Goal: Find specific page/section: Find specific page/section

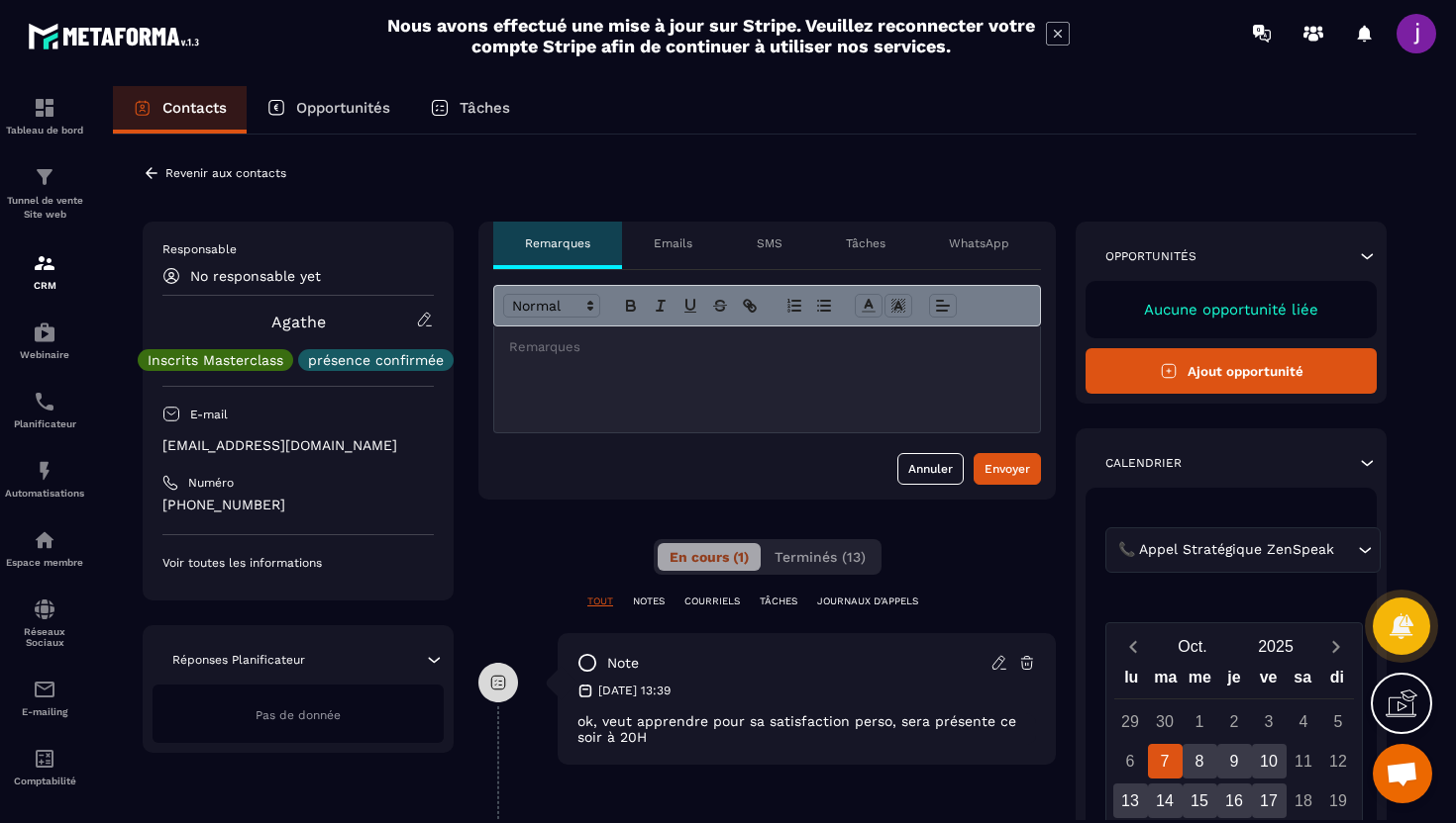
click at [170, 176] on p "Revenir aux contacts" at bounding box center [225, 173] width 121 height 14
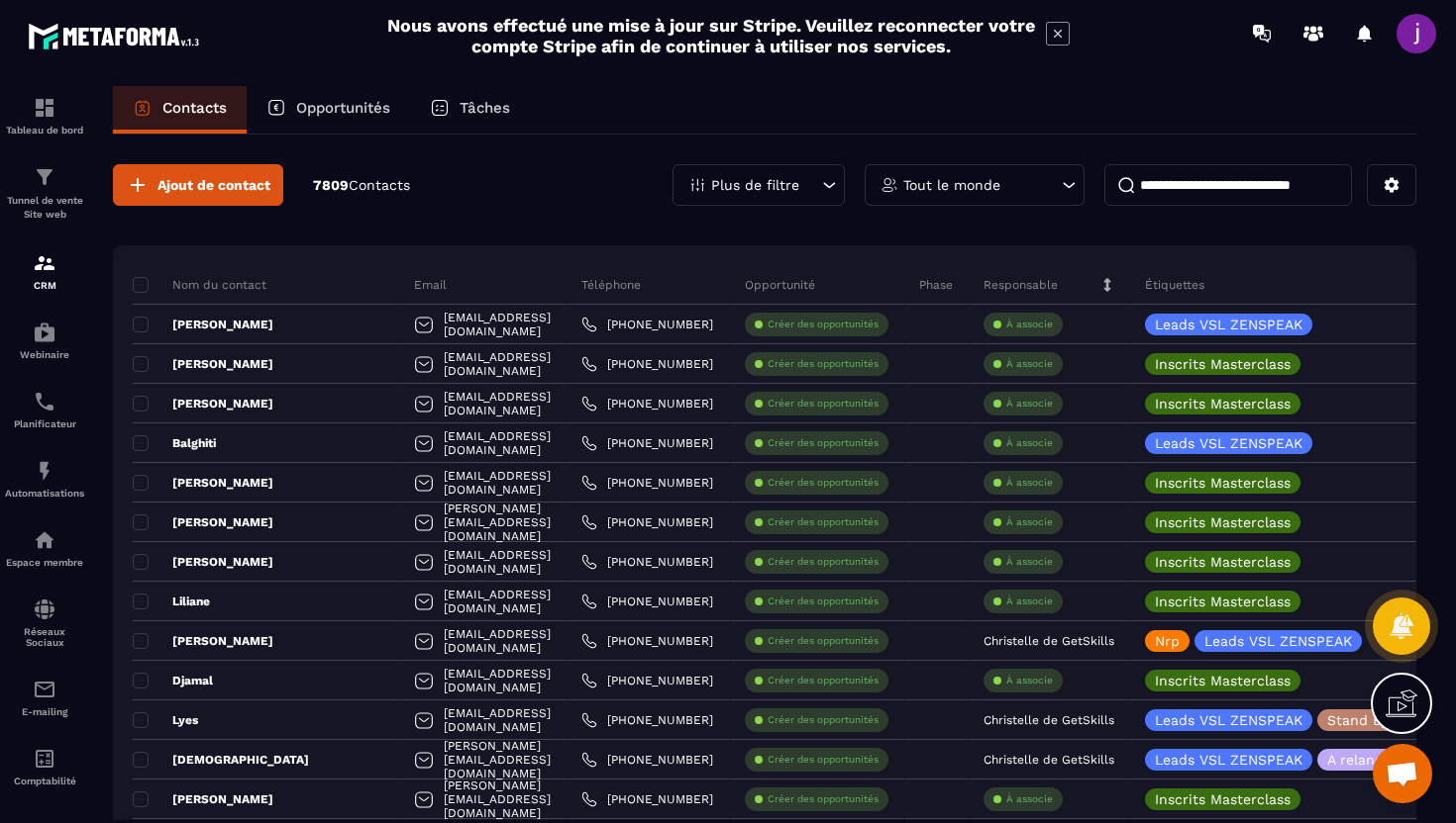
click at [1190, 193] on input at bounding box center [1228, 185] width 247 height 42
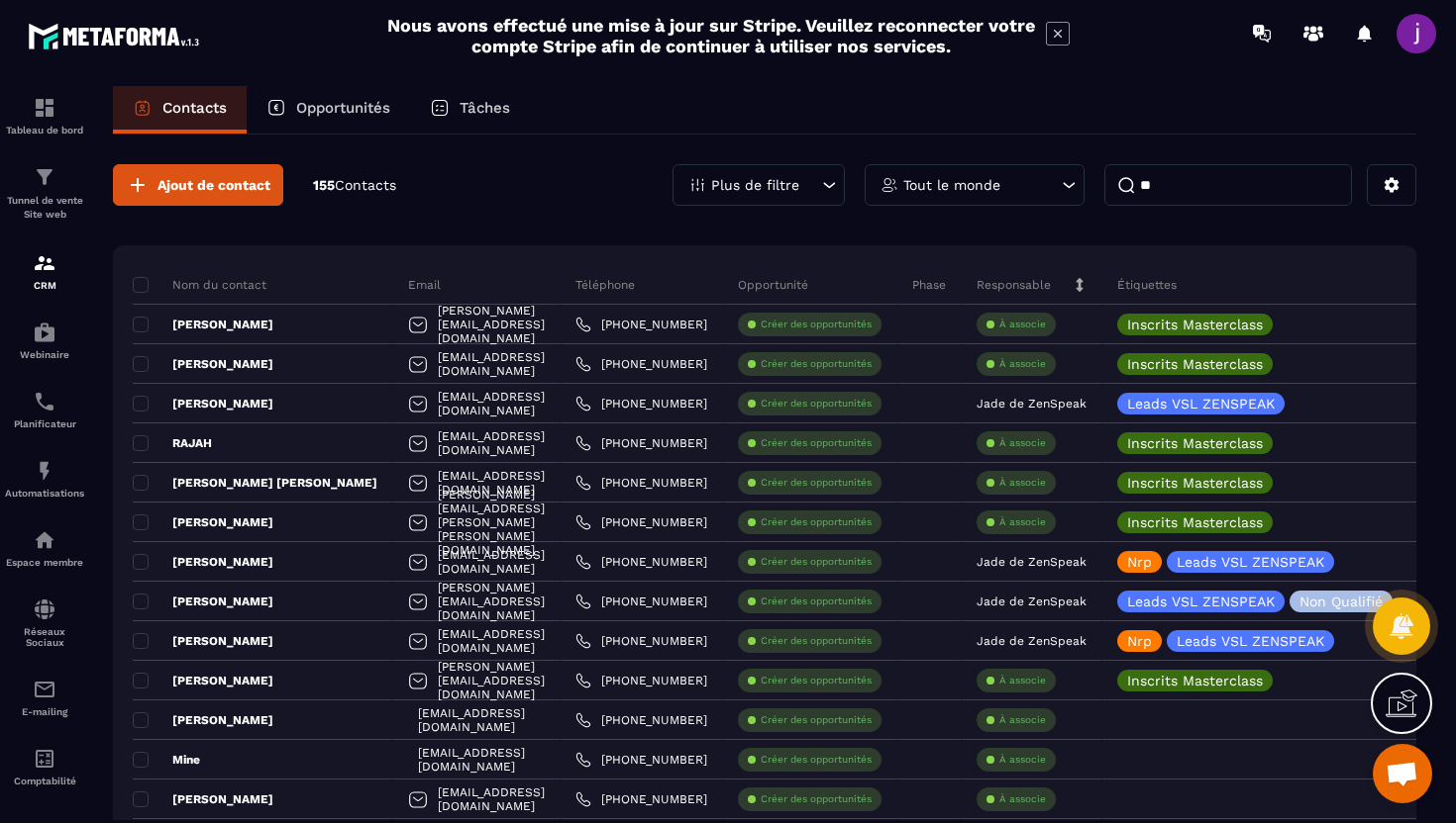
type input "*"
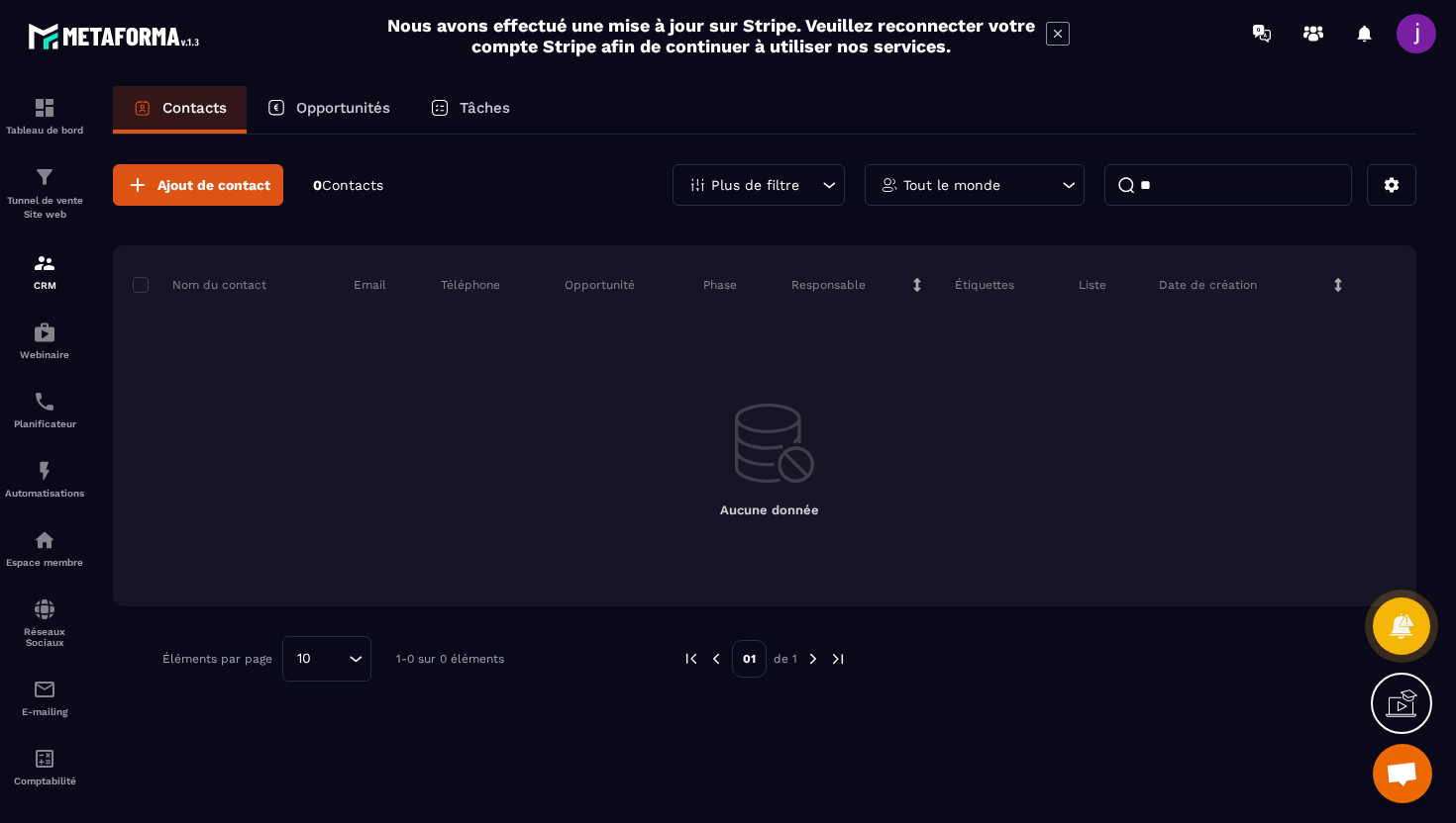
type input "*"
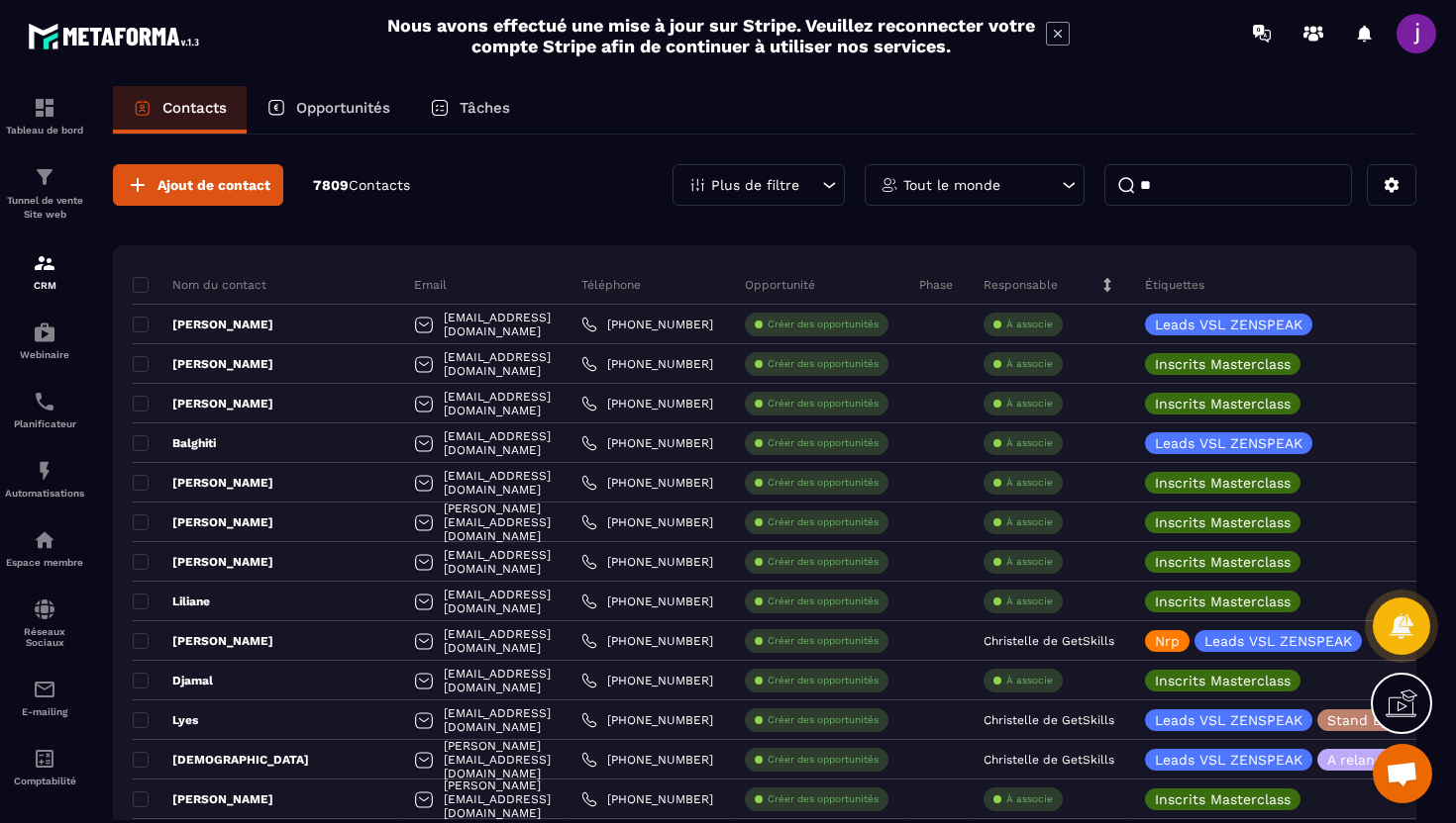
type input "*"
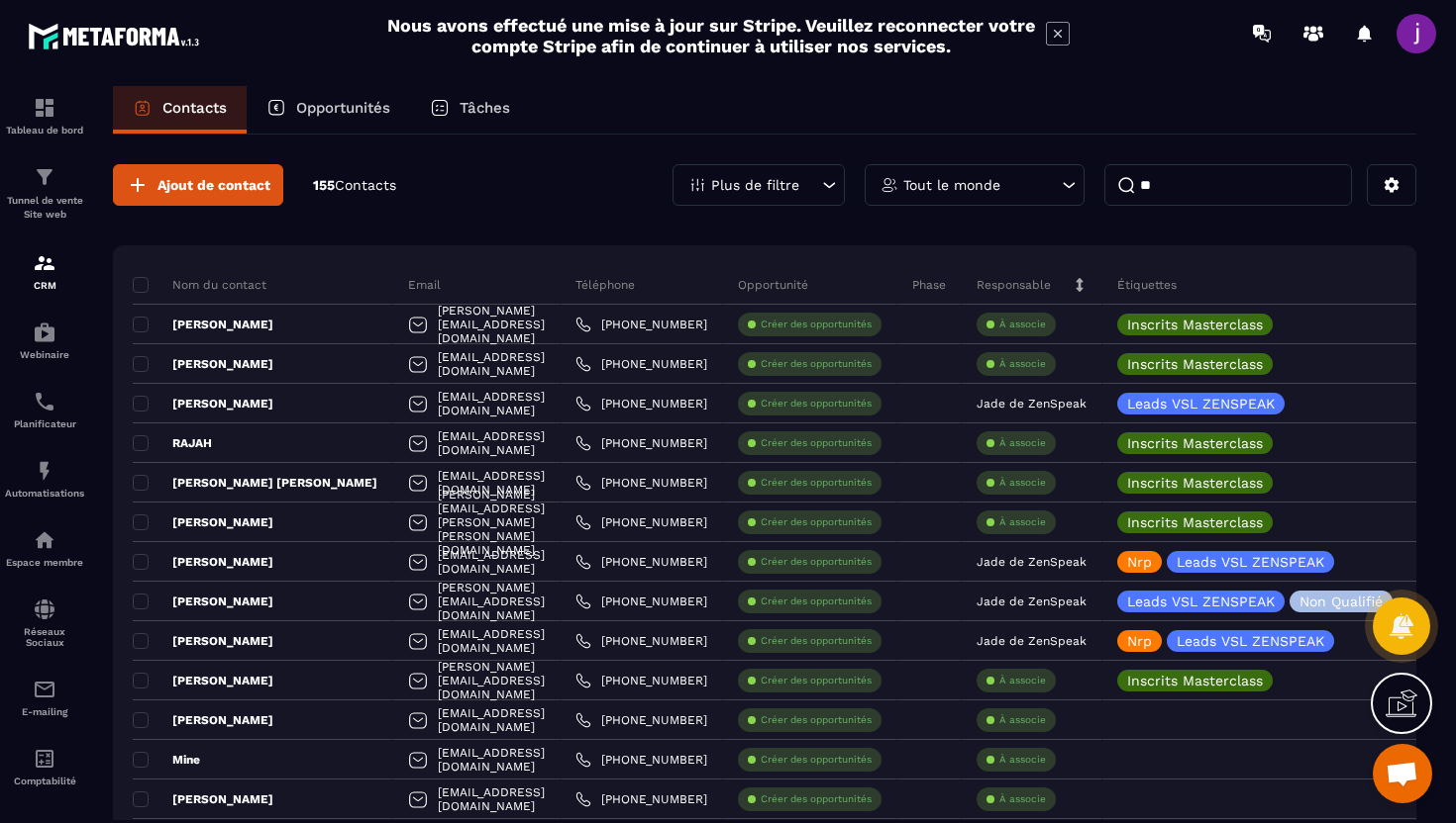
type input "*"
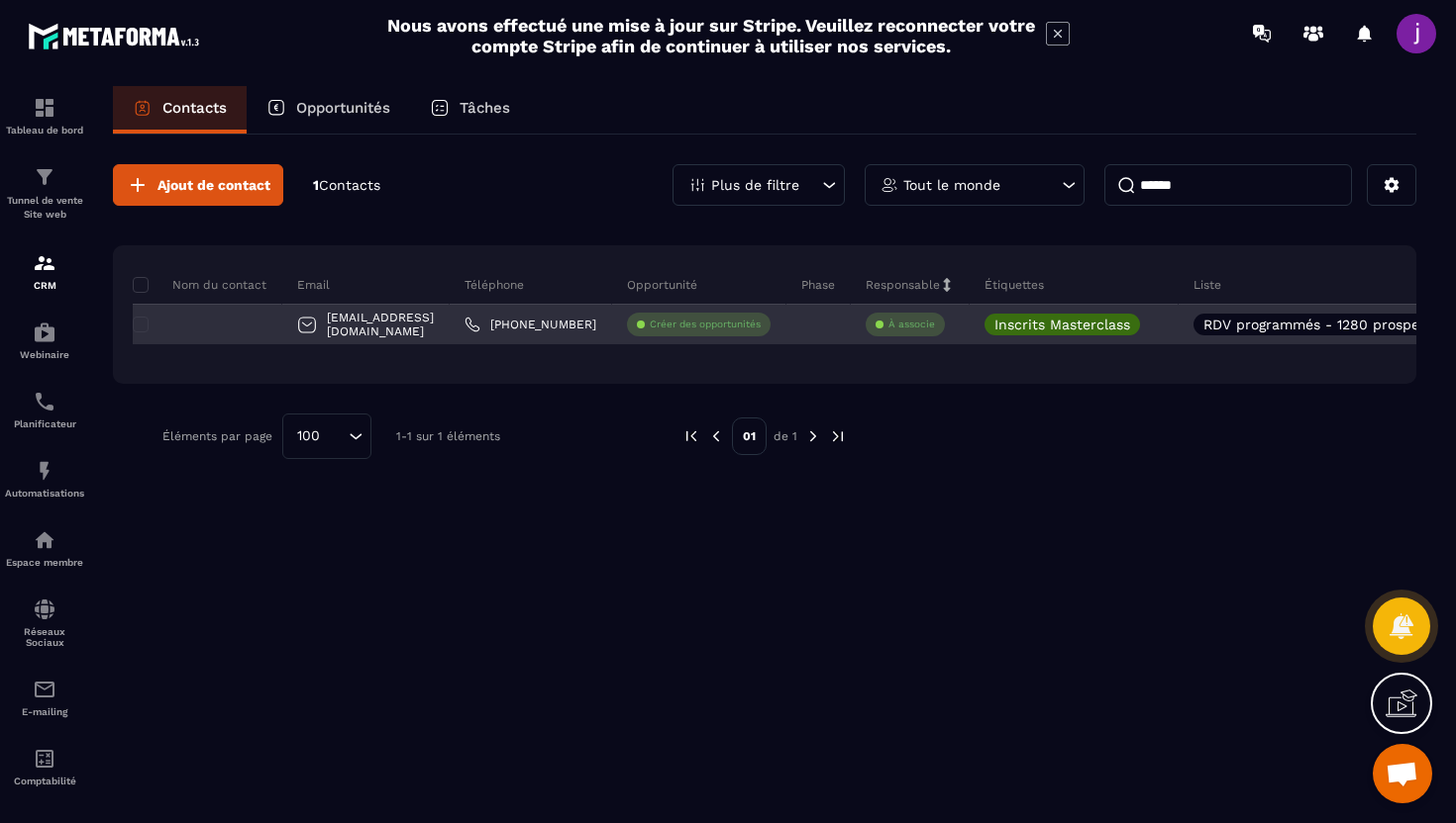
type input "******"
click at [448, 318] on div "[EMAIL_ADDRESS][DOMAIN_NAME]" at bounding box center [365, 325] width 167 height 40
click at [259, 328] on div at bounding box center [208, 325] width 150 height 40
